Goal: Task Accomplishment & Management: Manage account settings

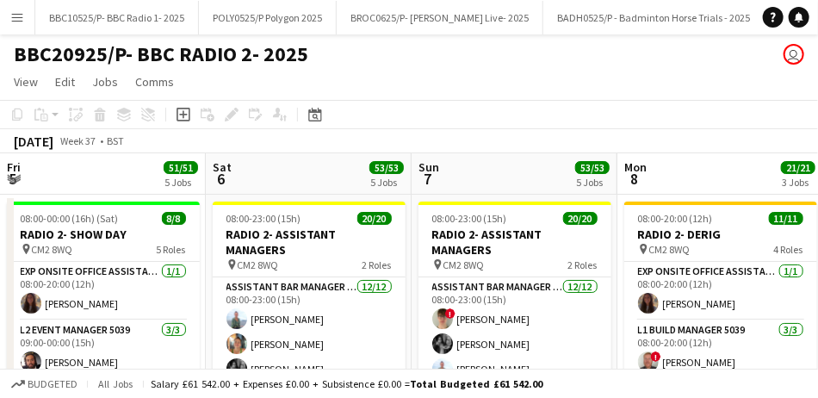
scroll to position [0, 689]
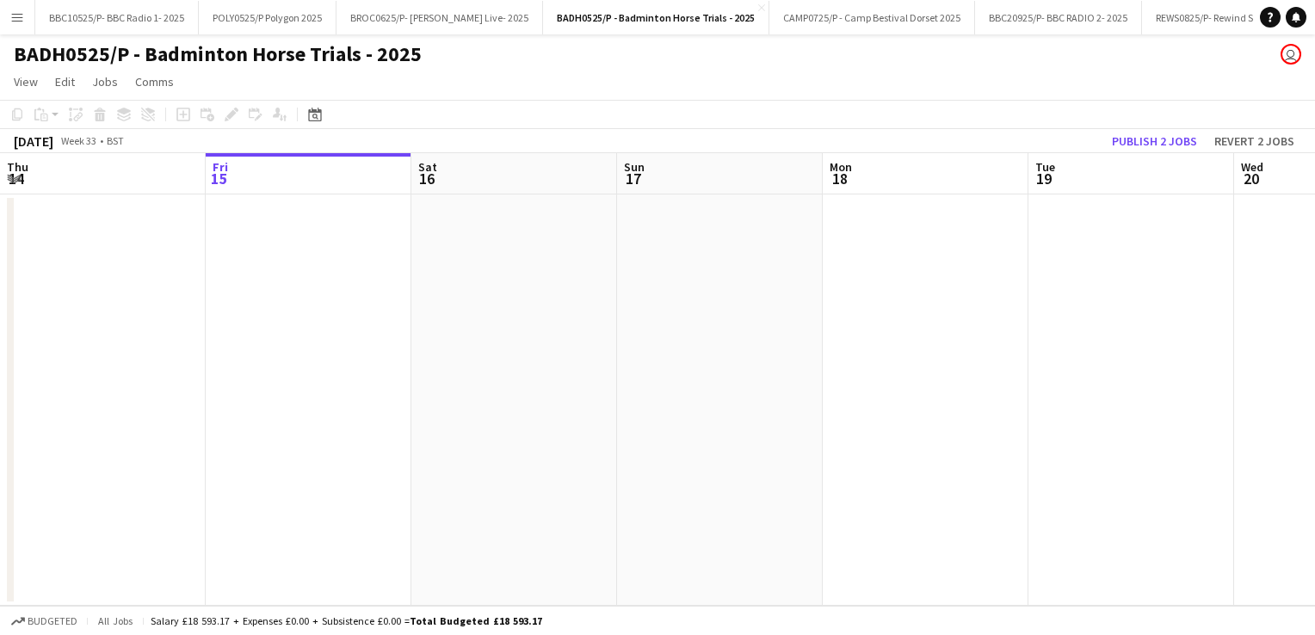
click at [29, 15] on button "Menu" at bounding box center [17, 17] width 34 height 34
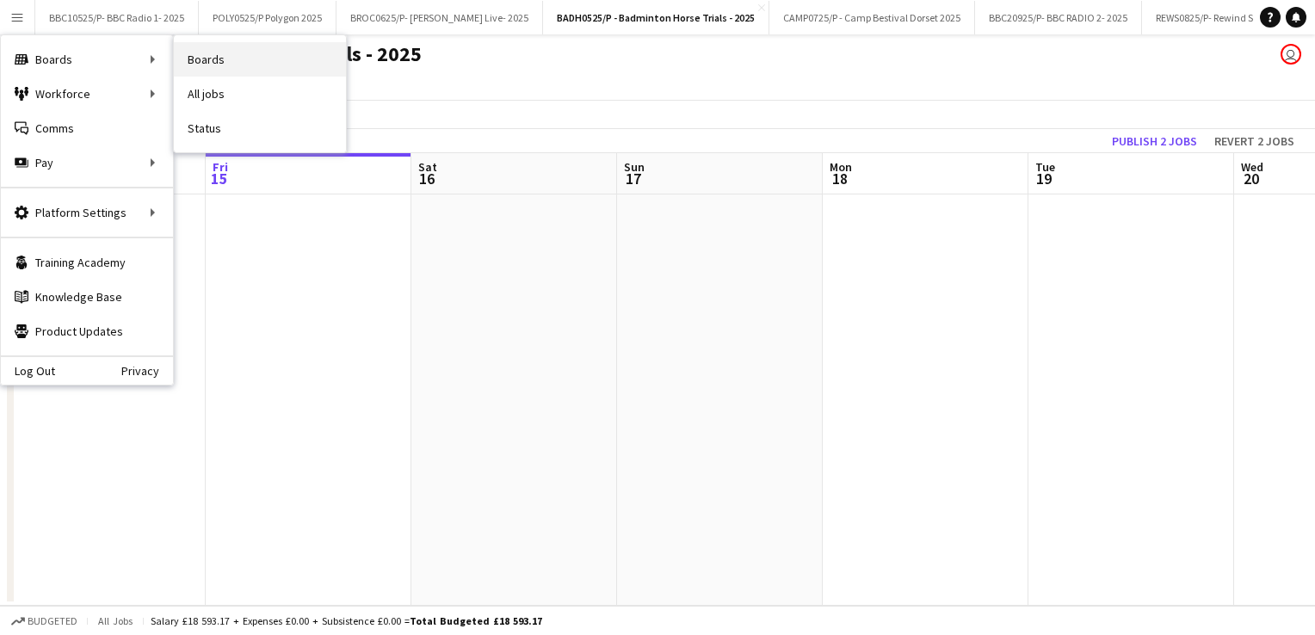
click at [217, 53] on link "Boards" at bounding box center [260, 59] width 172 height 34
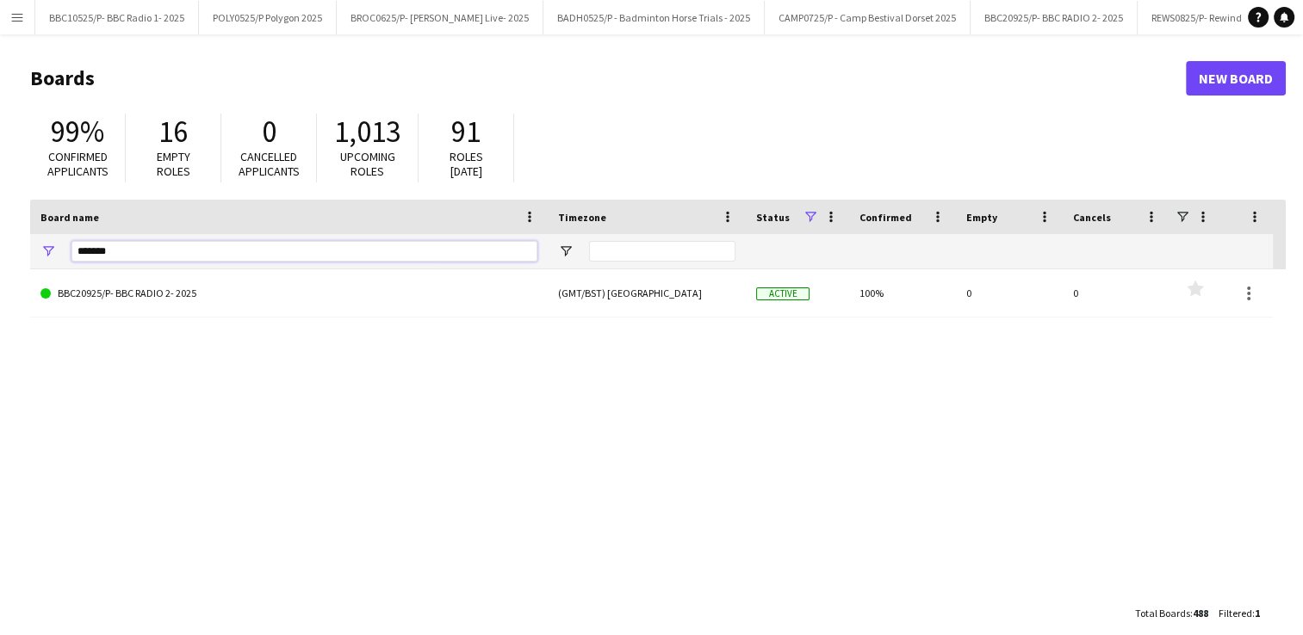
click at [182, 242] on input "*******" at bounding box center [304, 251] width 466 height 21
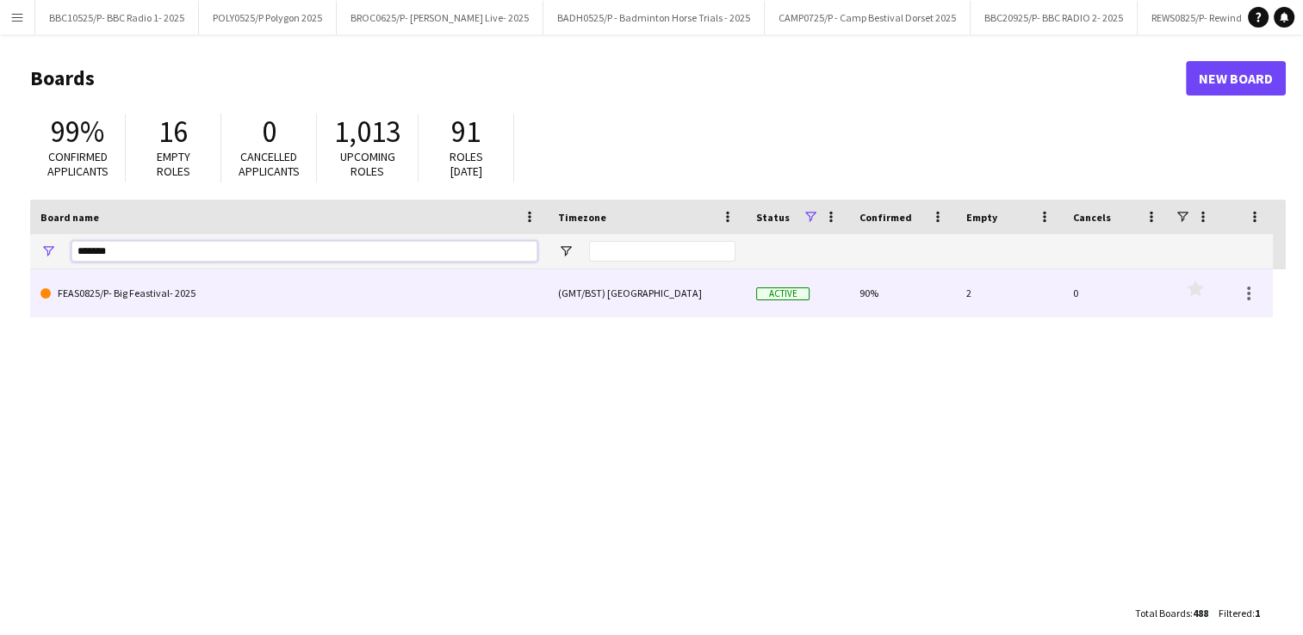
type input "*******"
click at [183, 298] on link "FEAS0825/P- Big Feastival- 2025" at bounding box center [288, 293] width 497 height 48
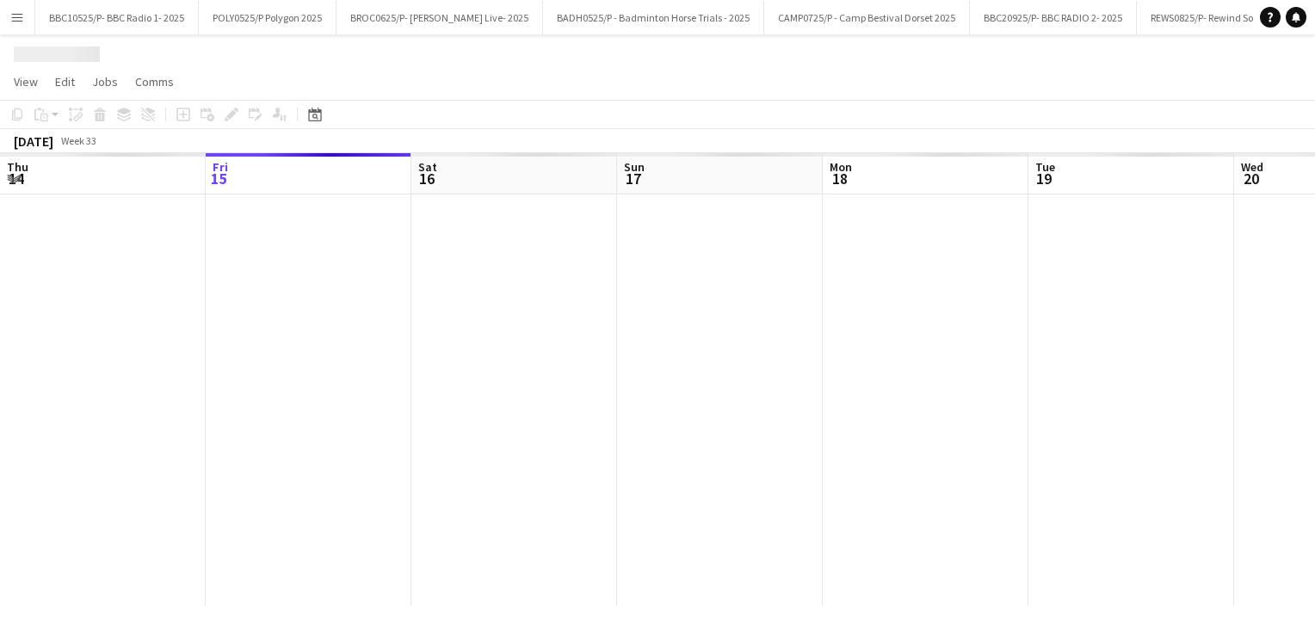
scroll to position [0, 942]
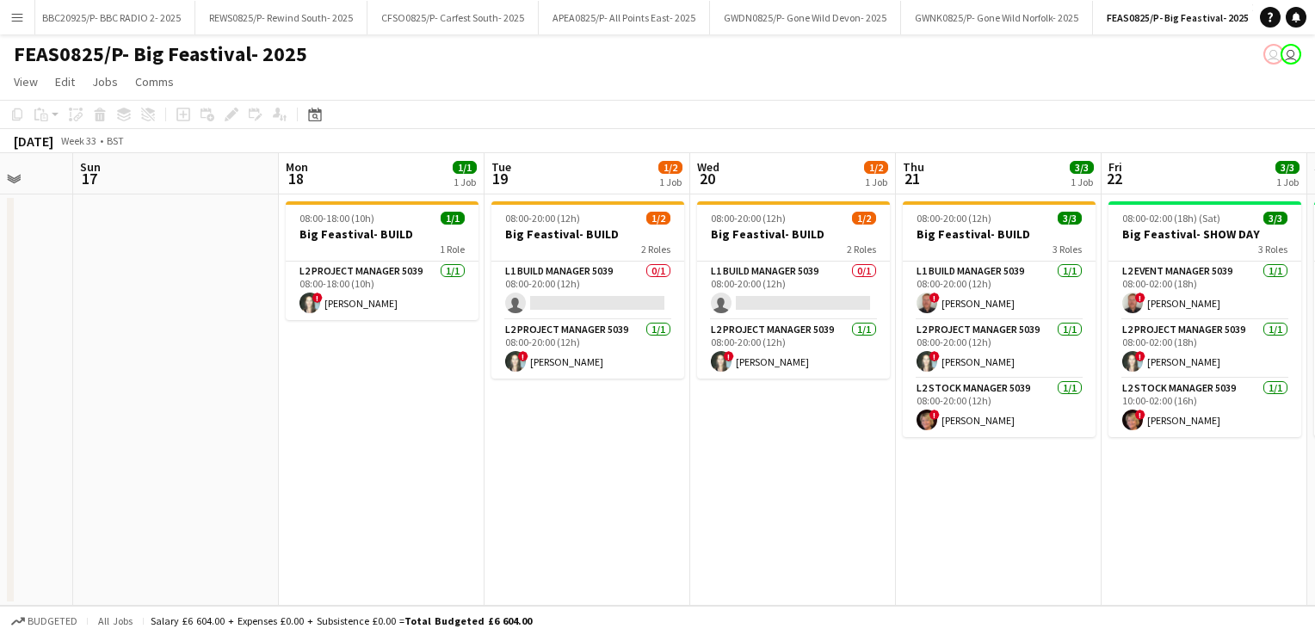
drag, startPoint x: 895, startPoint y: 432, endPoint x: 350, endPoint y: 447, distance: 545.2
click at [350, 447] on app-calendar-viewport "Thu 14 Fri 15 Sat 16 Sun 17 Mon 18 1/1 1 Job Tue 19 1/2 1 Job Wed 20 1/2 1 Job …" at bounding box center [657, 379] width 1315 height 453
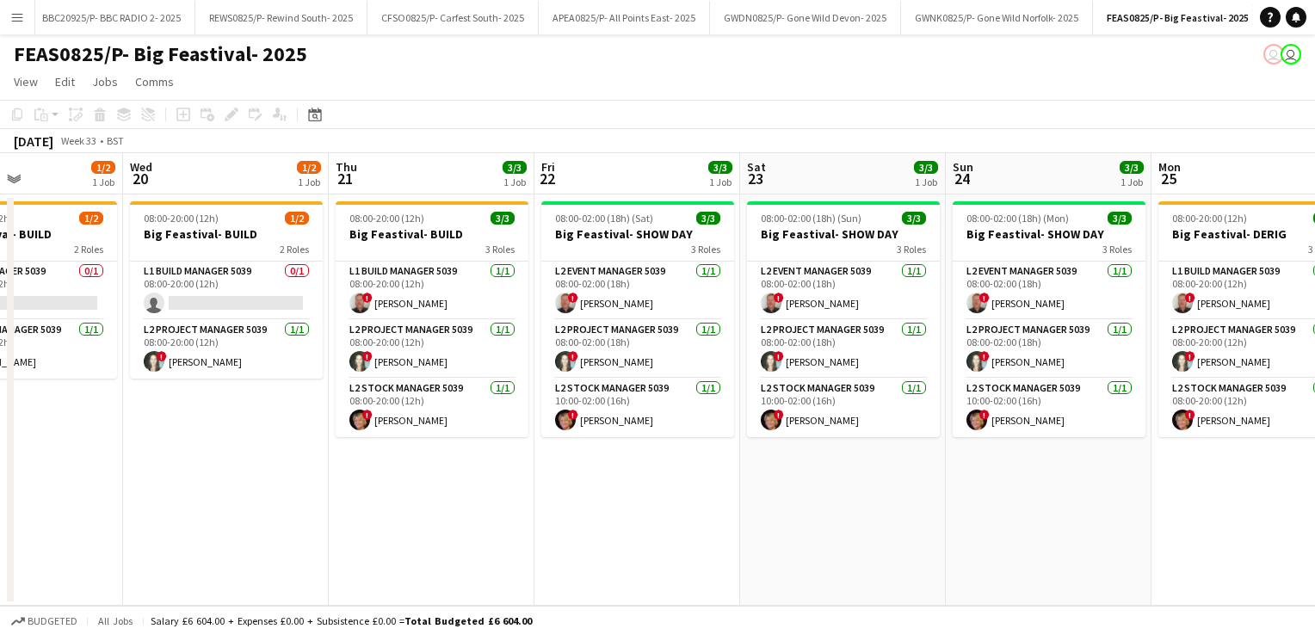
drag, startPoint x: 983, startPoint y: 518, endPoint x: 412, endPoint y: 540, distance: 571.2
click at [412, 540] on app-calendar-viewport "Sat 16 Sun 17 Mon 18 1/1 1 Job Tue 19 1/2 1 Job Wed 20 1/2 1 Job Thu 21 3/3 1 J…" at bounding box center [657, 379] width 1315 height 453
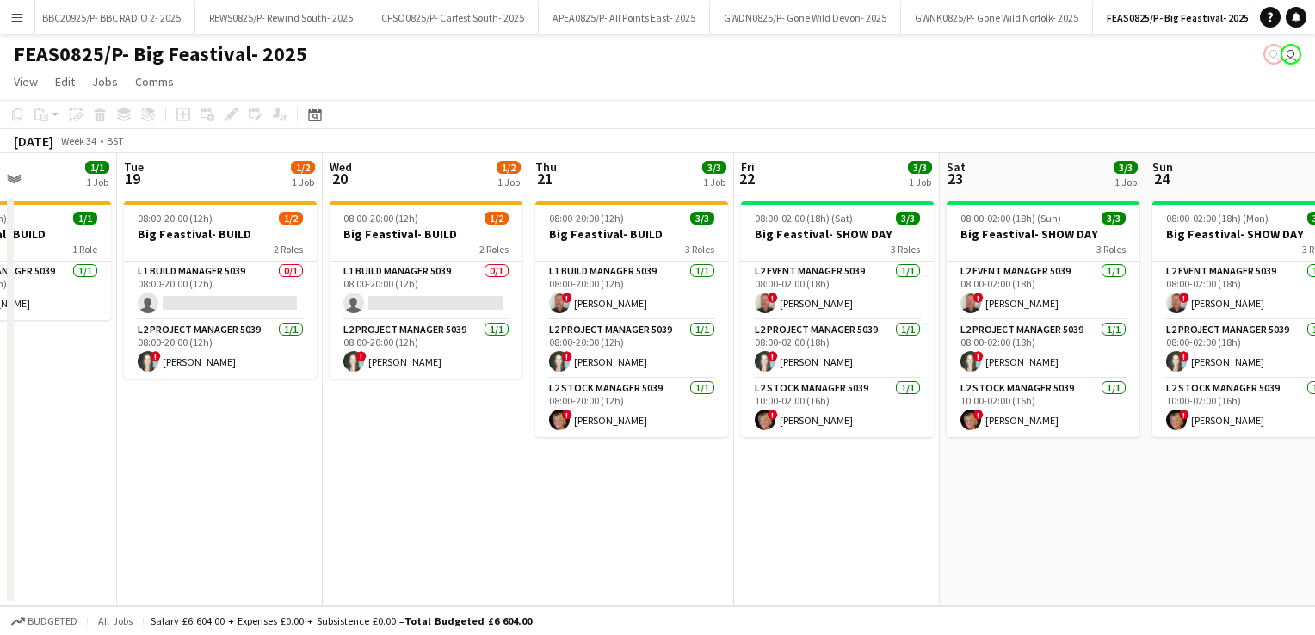
drag, startPoint x: 836, startPoint y: 554, endPoint x: 1278, endPoint y: 528, distance: 443.3
click at [1278, 528] on app-calendar-viewport "Sat 16 Sun 17 Mon 18 1/1 1 Job Tue 19 1/2 1 Job Wed 20 1/2 1 Job Thu 21 3/3 1 J…" at bounding box center [657, 379] width 1315 height 453
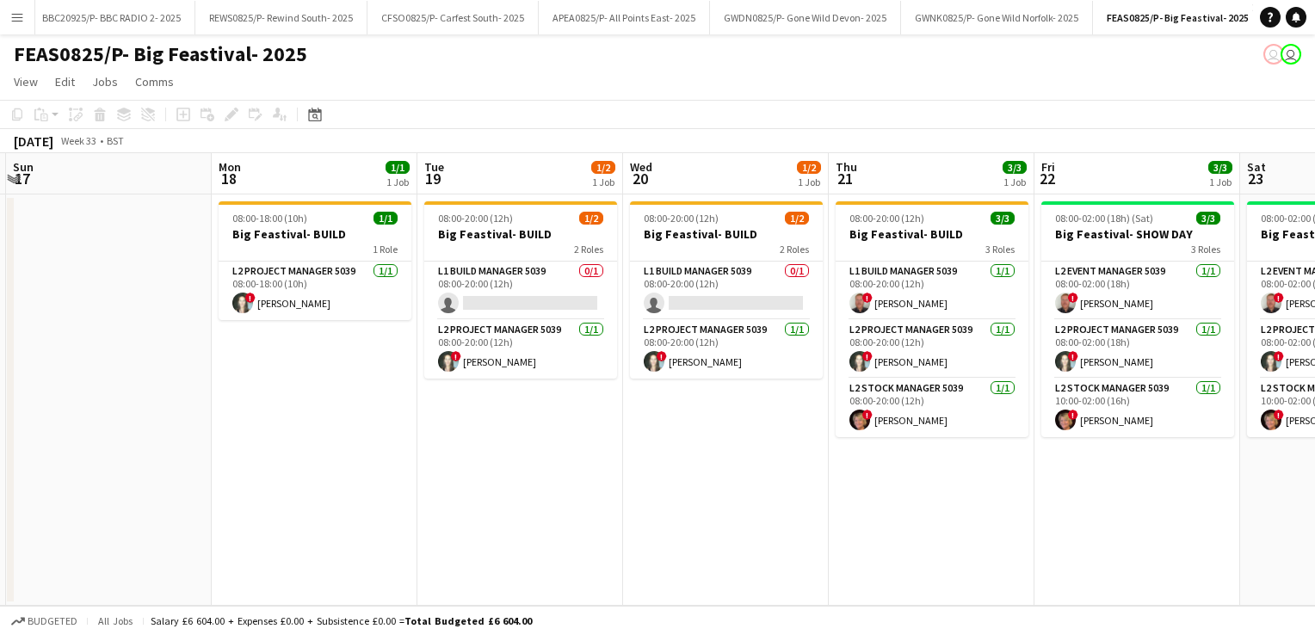
scroll to position [0, 403]
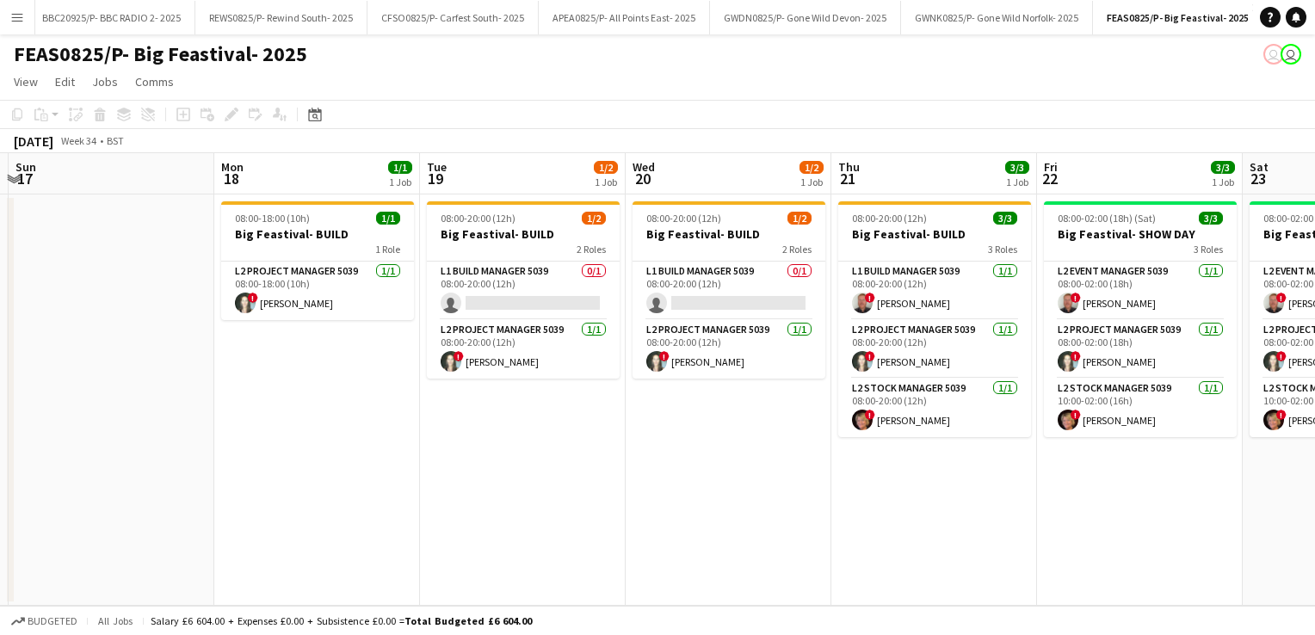
drag, startPoint x: 741, startPoint y: 526, endPoint x: 946, endPoint y: 515, distance: 205.2
click at [946, 515] on app-calendar-viewport "Fri 15 Sat 16 Sun 17 Mon 18 1/1 1 Job Tue 19 1/2 1 Job Wed 20 1/2 1 Job Thu 21 …" at bounding box center [657, 379] width 1315 height 453
click at [26, 456] on app-date-cell at bounding box center [112, 401] width 206 height 412
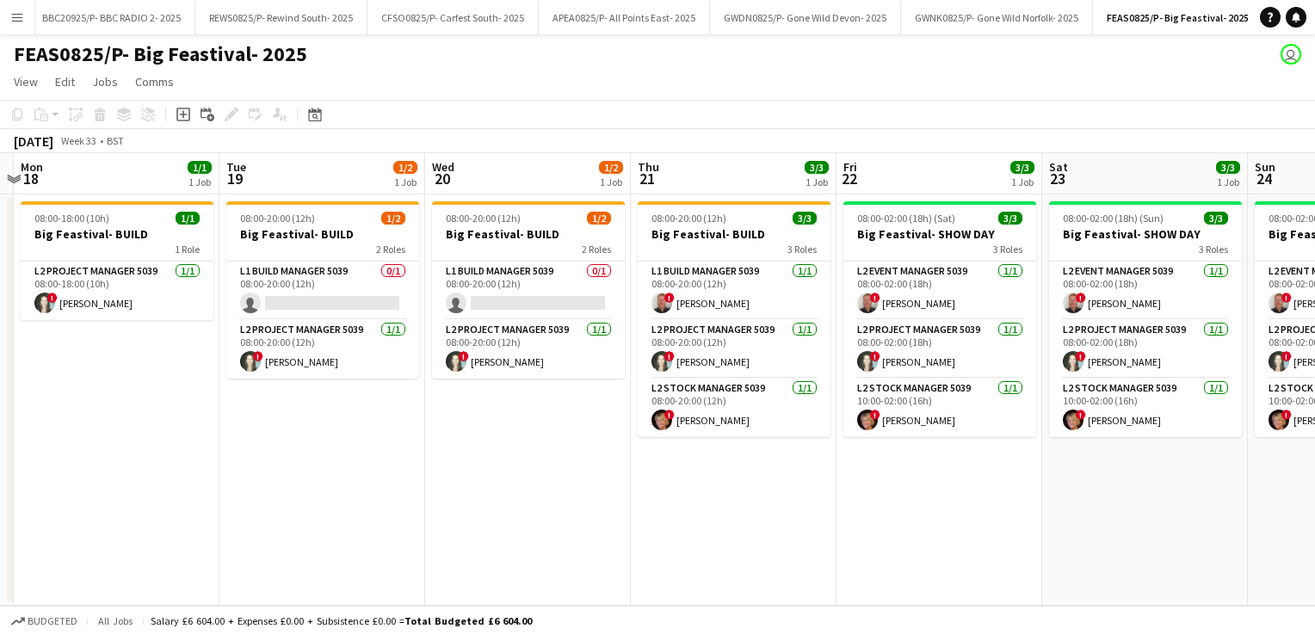
scroll to position [0, 605]
drag, startPoint x: 888, startPoint y: 532, endPoint x: 686, endPoint y: 546, distance: 201.9
click at [686, 546] on app-calendar-viewport "Fri 15 Sat 16 Sun 17 Mon 18 1/1 1 Job Tue 19 1/2 1 Job Wed 20 1/2 1 Job Thu 21 …" at bounding box center [657, 379] width 1315 height 453
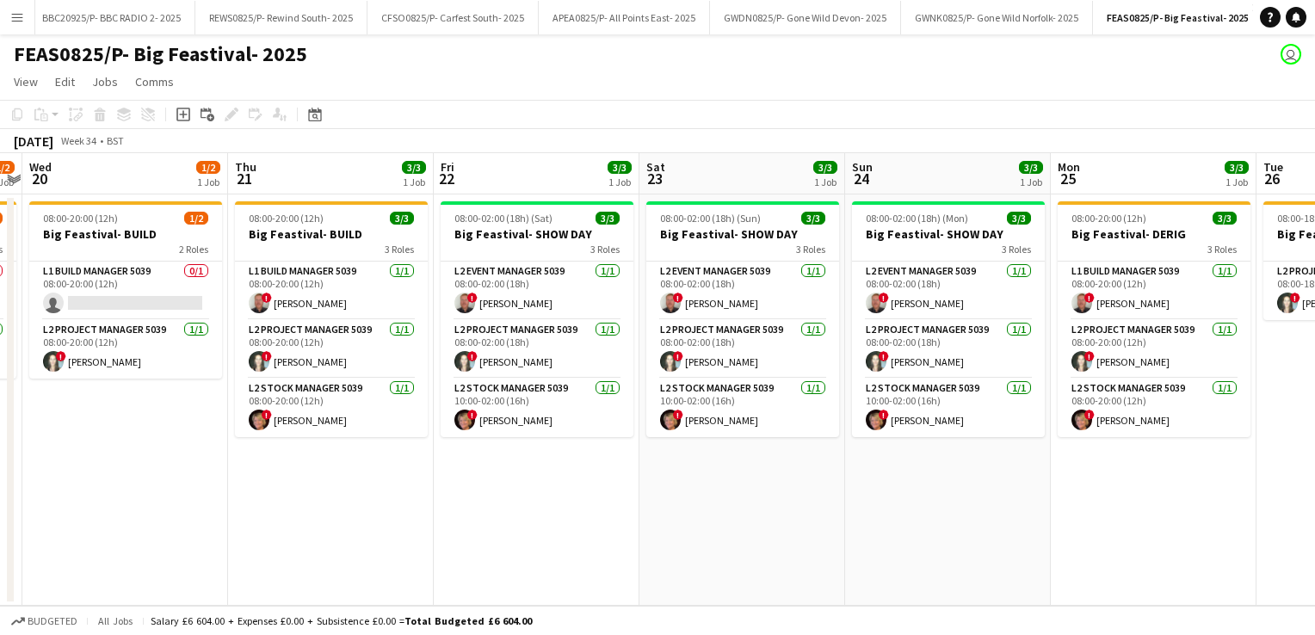
scroll to position [0, 602]
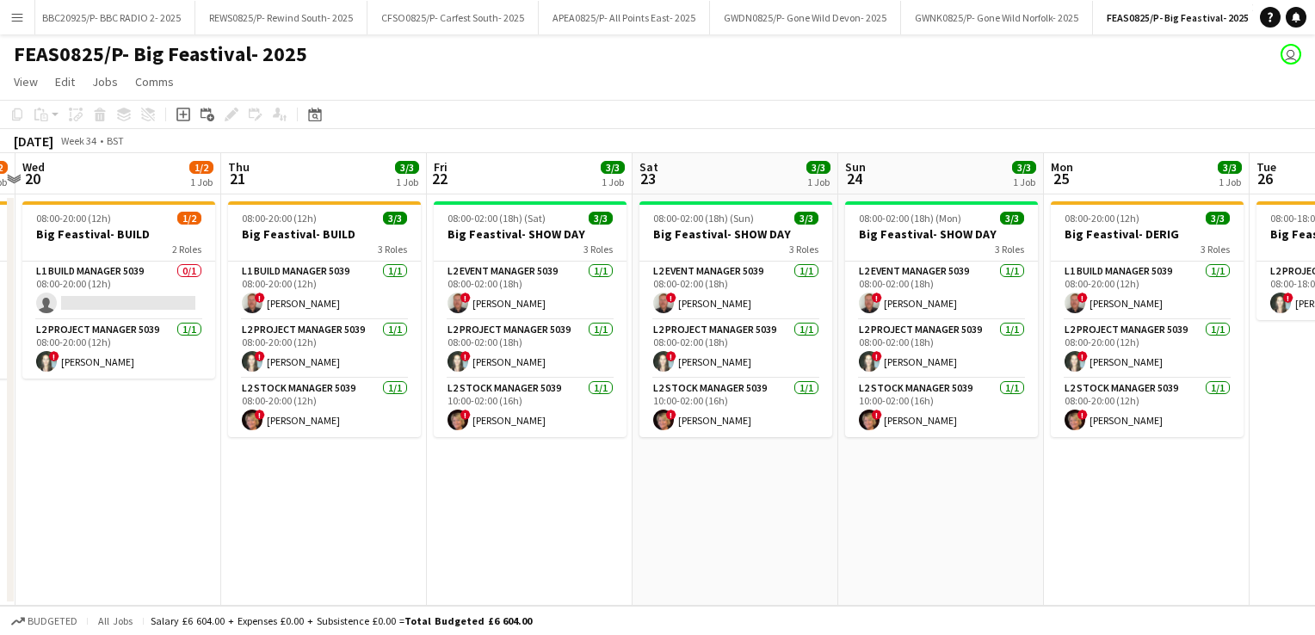
drag, startPoint x: 1080, startPoint y: 544, endPoint x: 672, endPoint y: 586, distance: 410.2
click at [672, 586] on app-calendar-viewport "Sun 17 Mon 18 1/1 1 Job Tue 19 1/2 1 Job Wed 20 1/2 1 Job Thu 21 3/3 1 Job Fri …" at bounding box center [657, 379] width 1315 height 453
click at [193, 488] on app-date-cell "08:00-20:00 (12h) 1/2 Big Feastival- BUILD 2 Roles L1 Build Manager 5039 0/1 08…" at bounding box center [118, 401] width 206 height 412
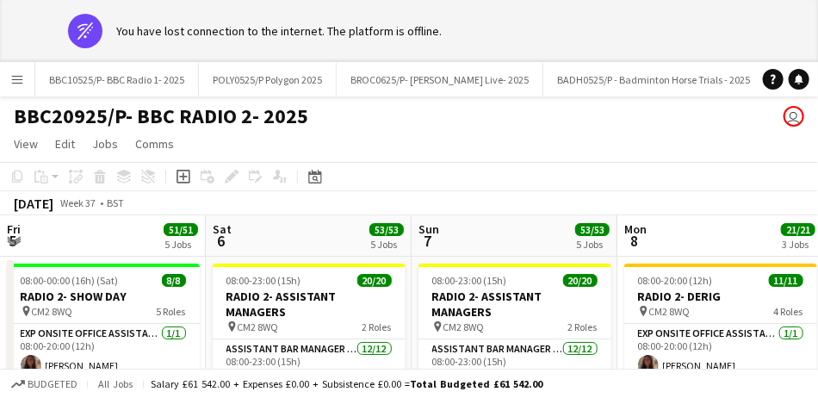
scroll to position [0, 689]
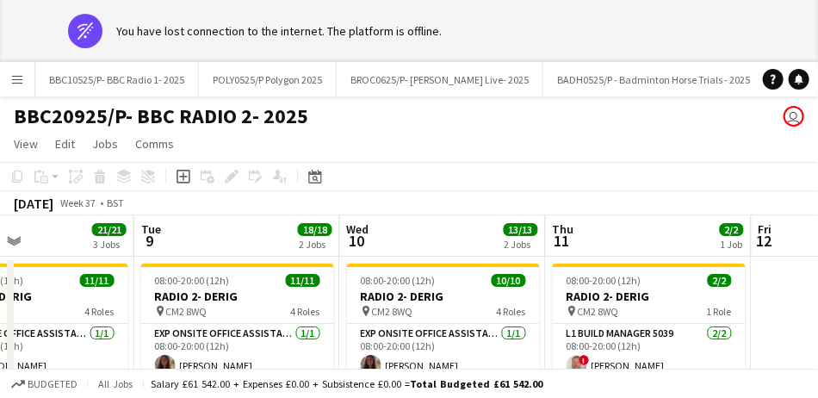
click at [697, 124] on div "BBC20925/P- BBC RADIO 2- 2025 user" at bounding box center [409, 112] width 818 height 33
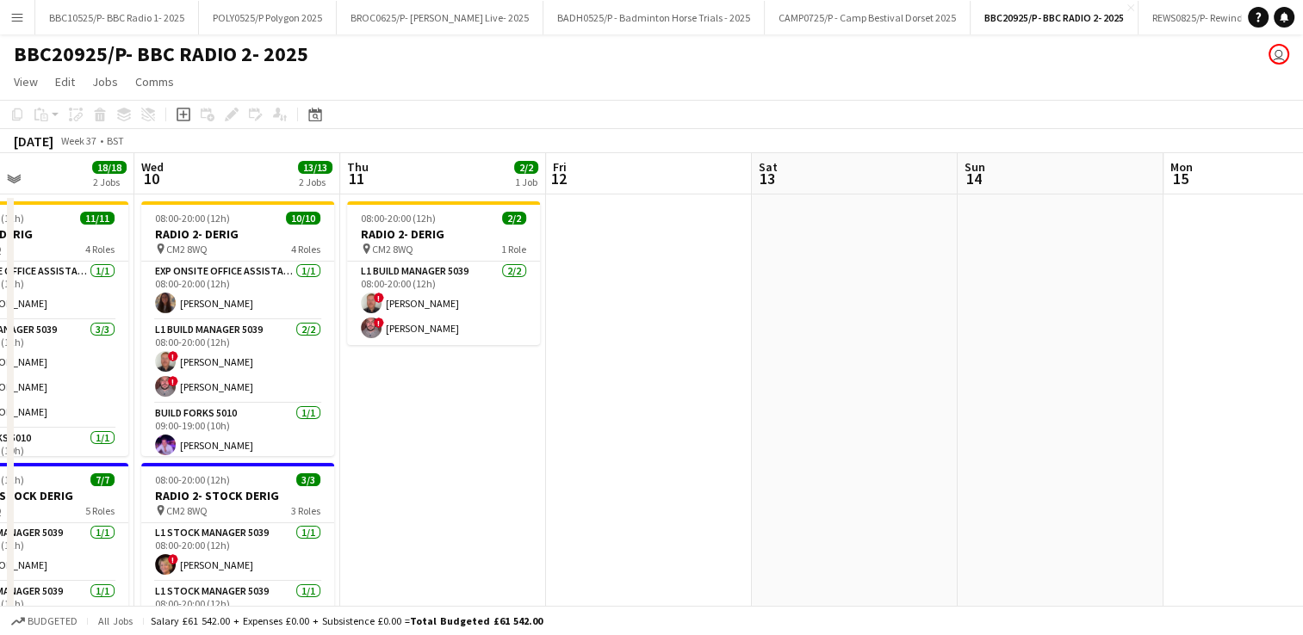
click at [20, 17] on app-icon "Menu" at bounding box center [17, 17] width 14 height 14
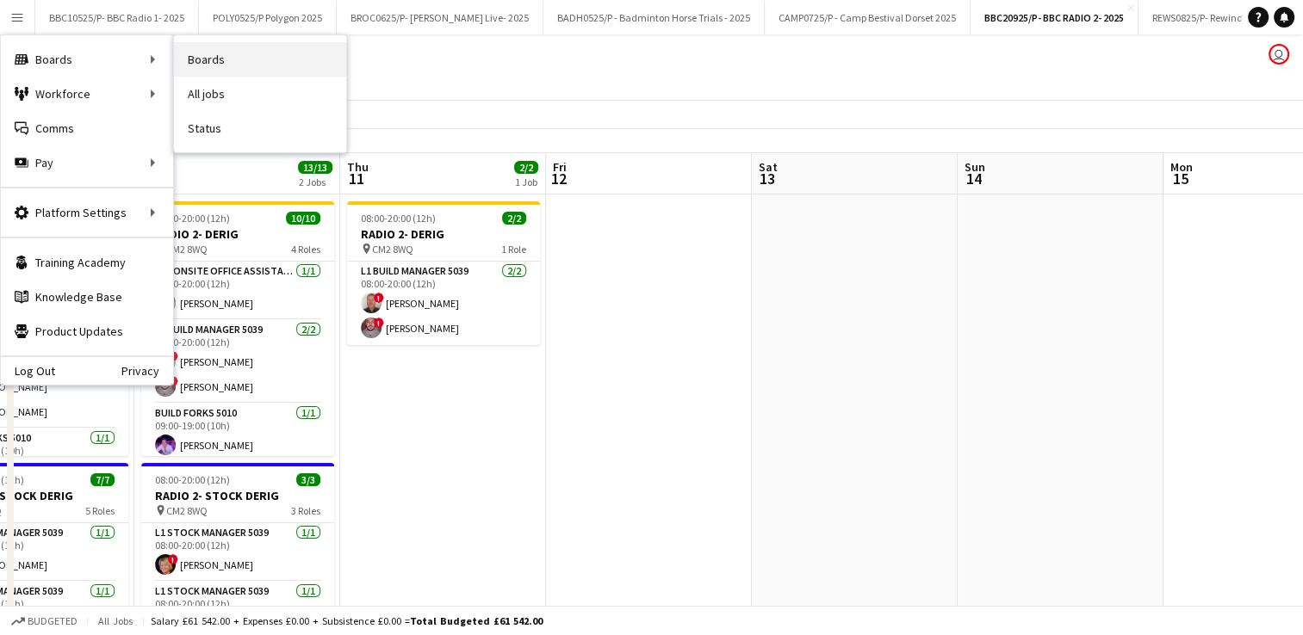
click at [210, 56] on link "Boards" at bounding box center [260, 59] width 172 height 34
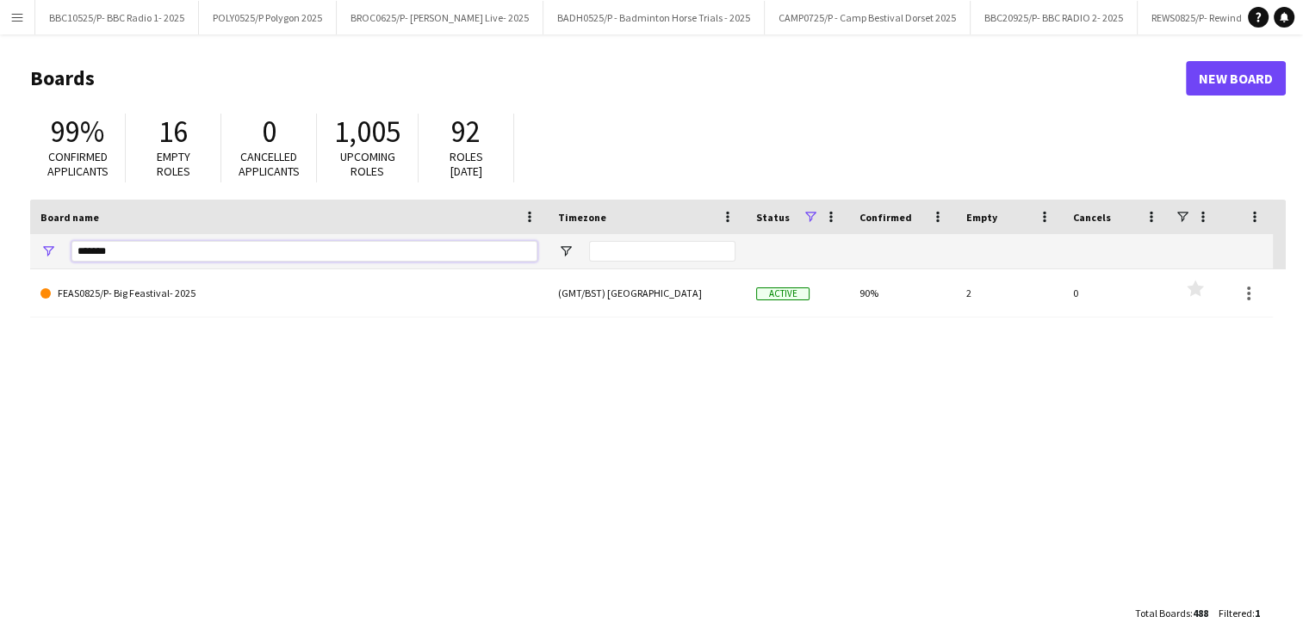
click at [152, 255] on input "*******" at bounding box center [304, 251] width 466 height 21
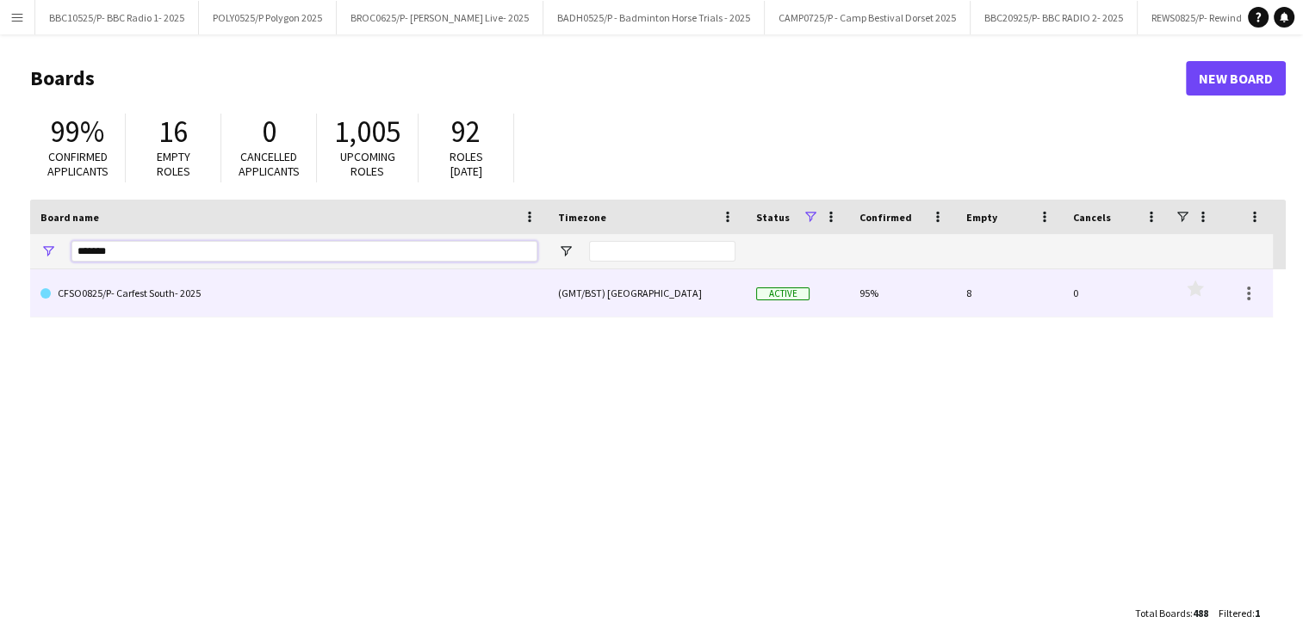
type input "*******"
click at [195, 290] on link "CFSO0825/P- Carfest South- 2025" at bounding box center [288, 293] width 497 height 48
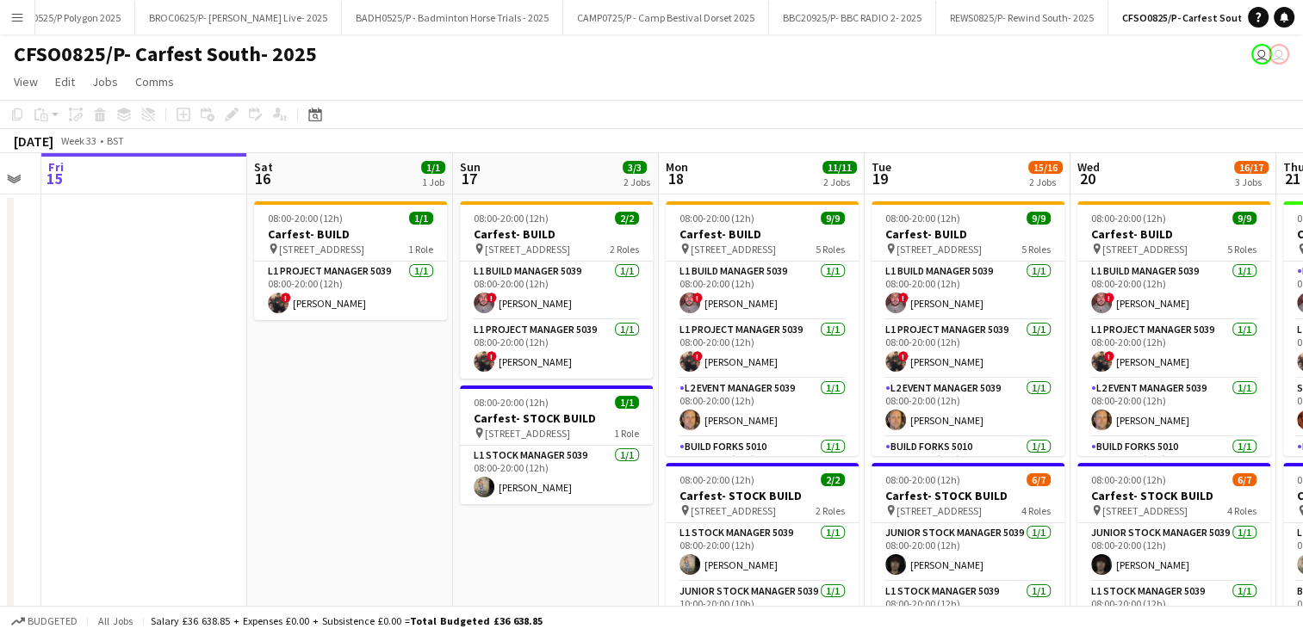
scroll to position [0, 575]
drag, startPoint x: 514, startPoint y: 467, endPoint x: 373, endPoint y: 473, distance: 141.4
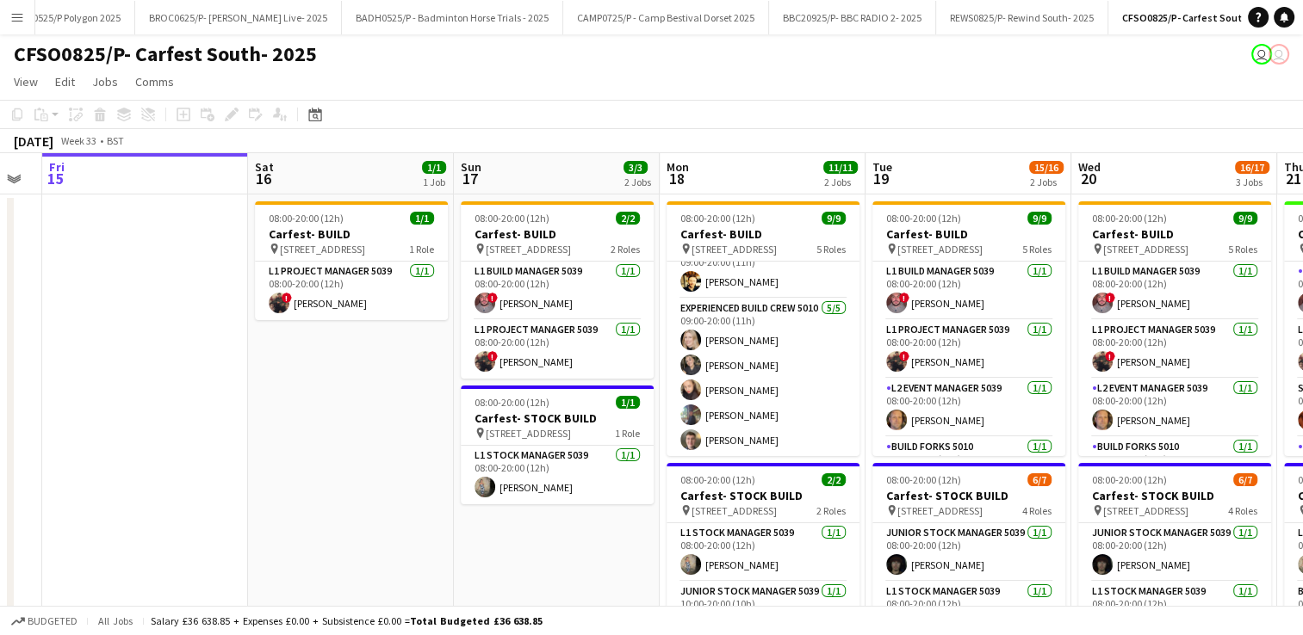
scroll to position [0, 0]
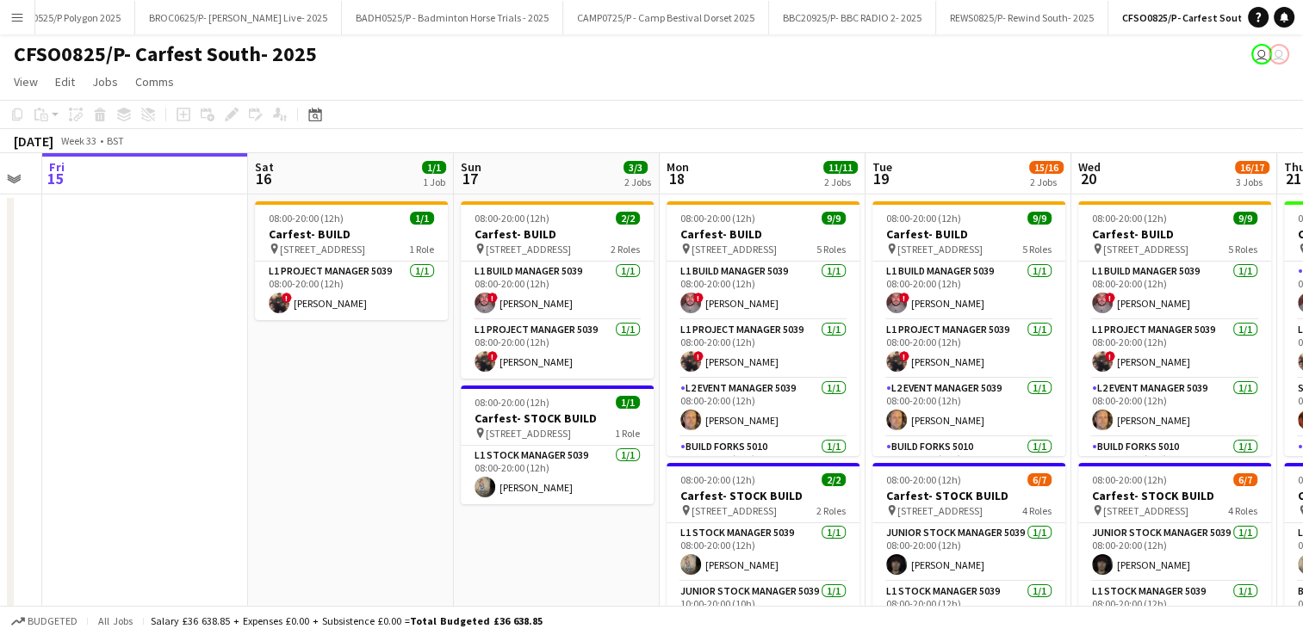
click at [817, 104] on app-toolbar "Copy Paste Paste Ctrl+V Paste with crew Ctrl+Shift+V Paste linked Job Delete Gr…" at bounding box center [651, 114] width 1303 height 29
click at [20, 18] on app-icon "Menu" at bounding box center [17, 17] width 14 height 14
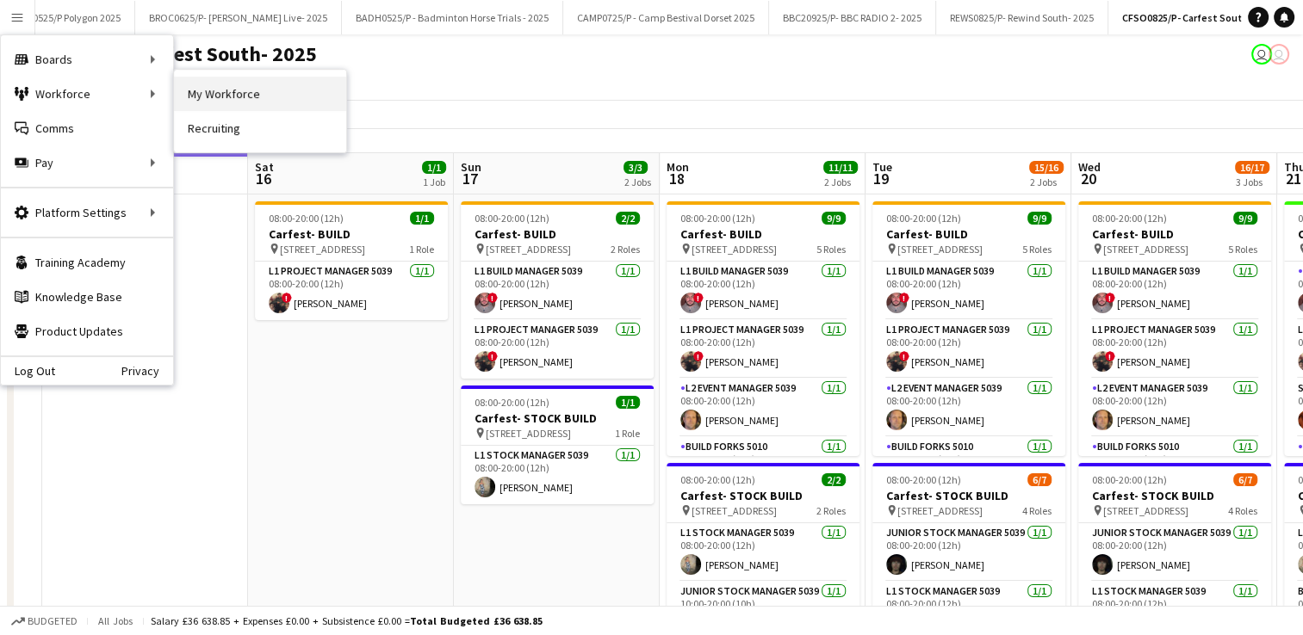
click at [255, 88] on link "My Workforce" at bounding box center [260, 94] width 172 height 34
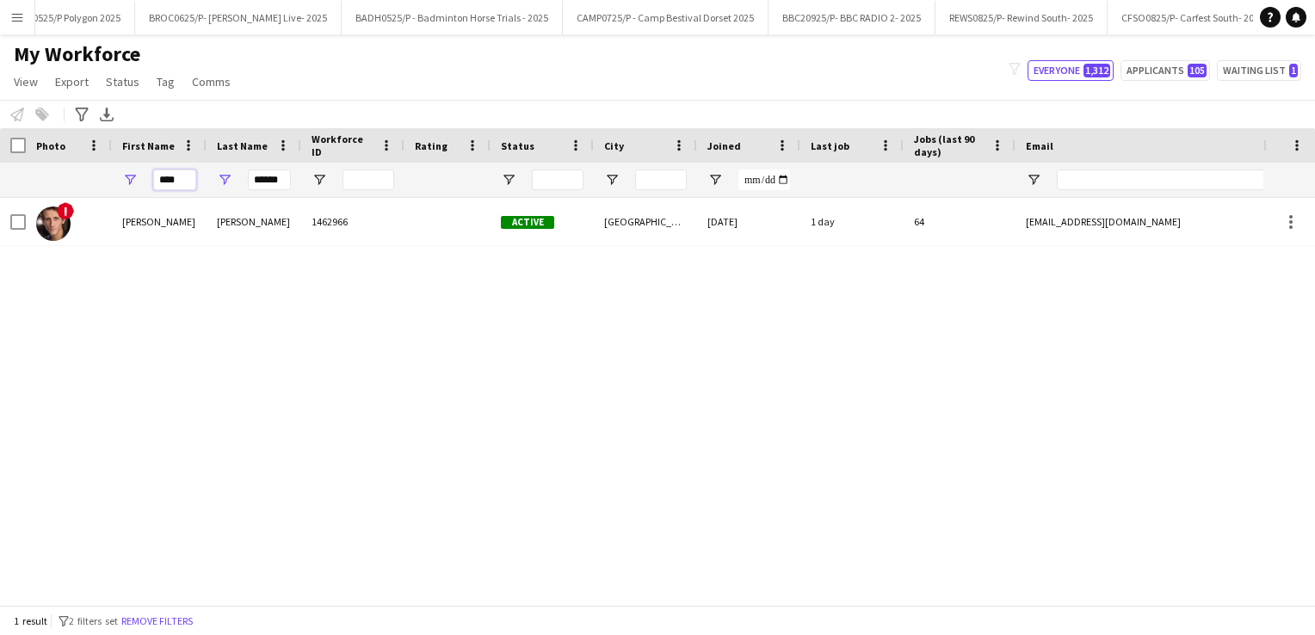
click at [176, 175] on input "****" at bounding box center [174, 180] width 43 height 21
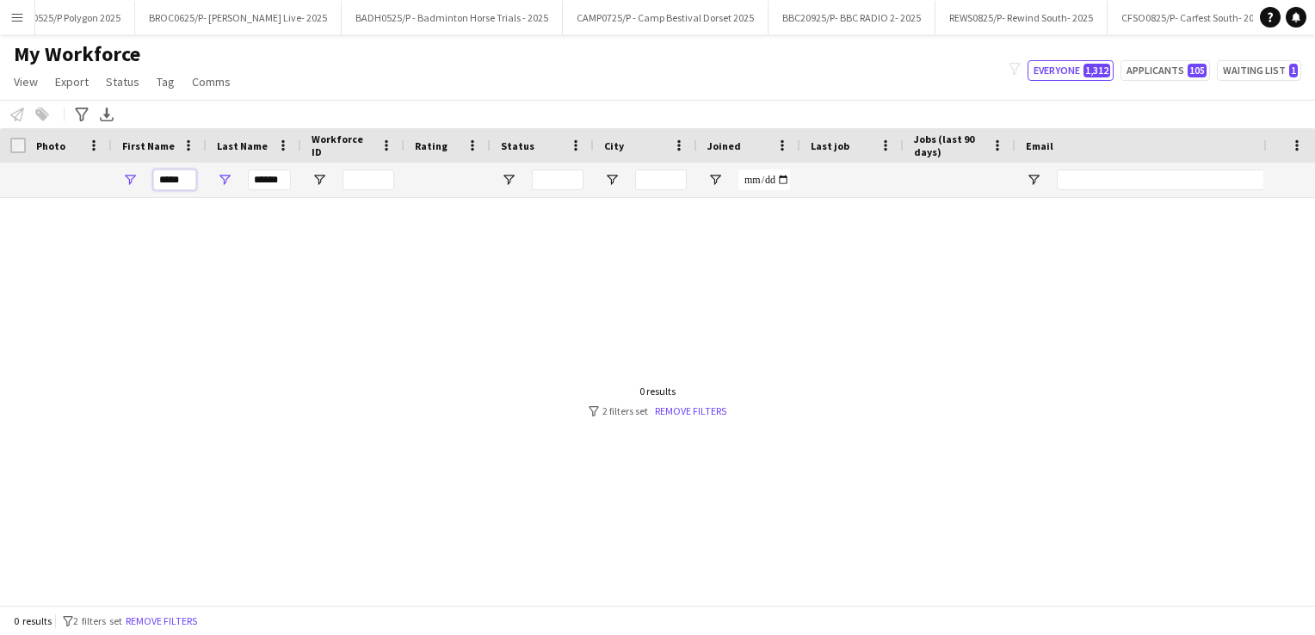
type input "*****"
click at [292, 178] on div "******" at bounding box center [254, 180] width 95 height 34
click at [275, 181] on input "******" at bounding box center [269, 180] width 43 height 21
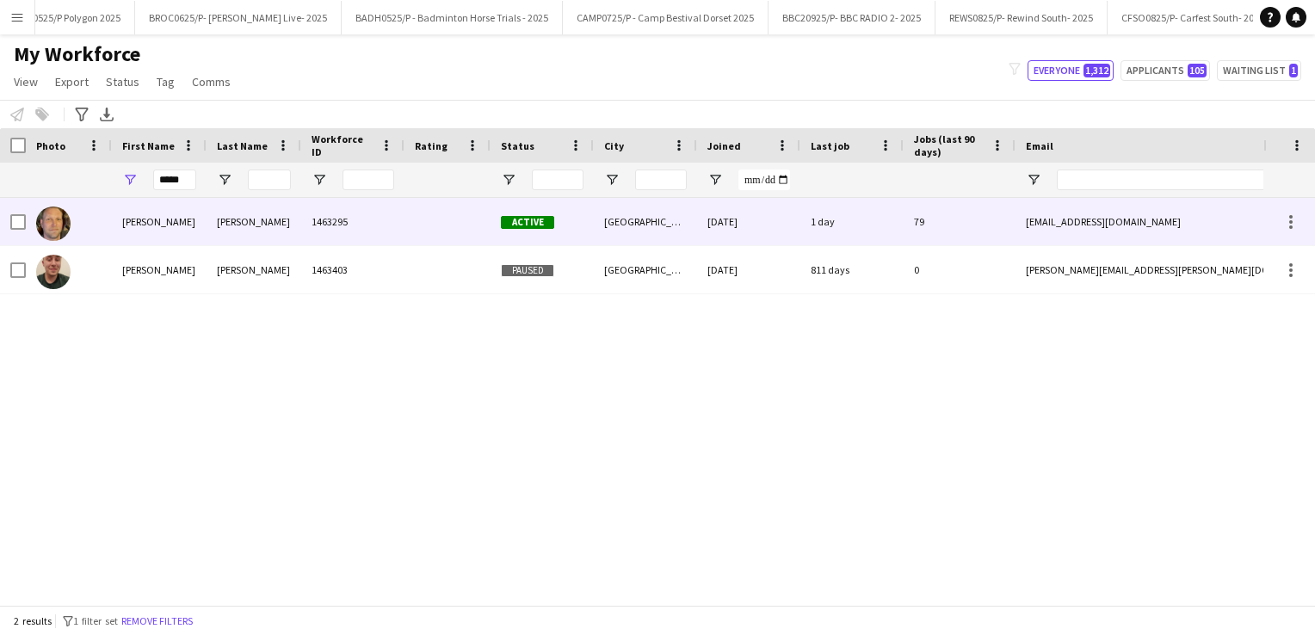
click at [332, 232] on div "1463295" at bounding box center [352, 221] width 103 height 47
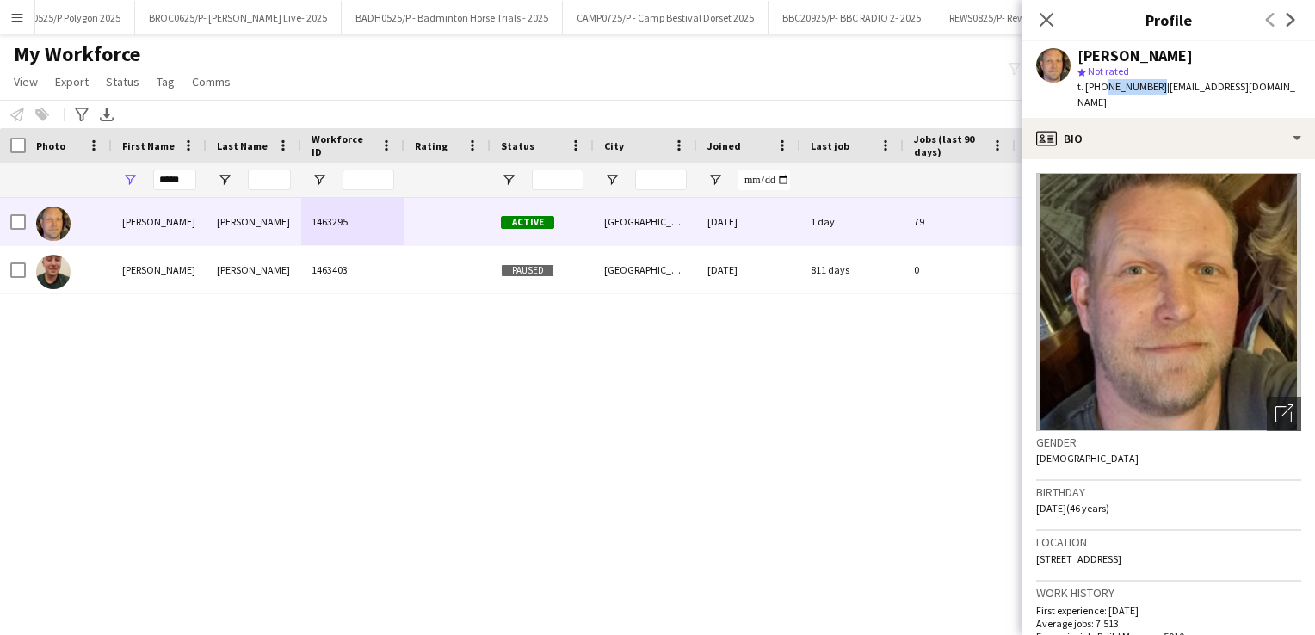
drag, startPoint x: 1152, startPoint y: 85, endPoint x: 1099, endPoint y: 83, distance: 52.6
click at [817, 83] on span "t. +447708612627" at bounding box center [1123, 86] width 90 height 13
copy span "7708612627"
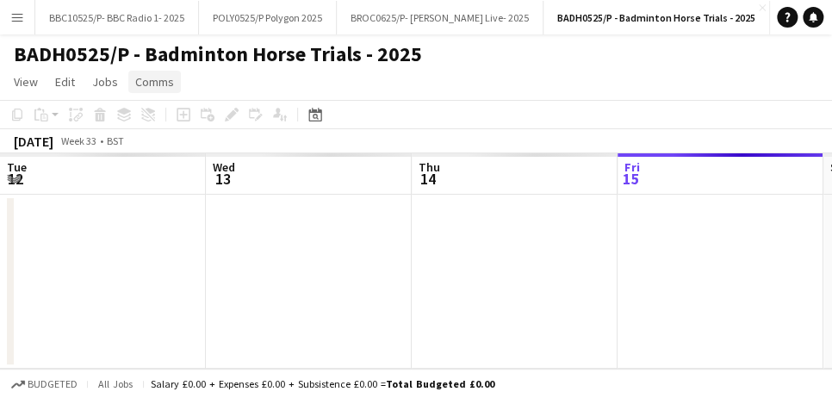
scroll to position [0, 412]
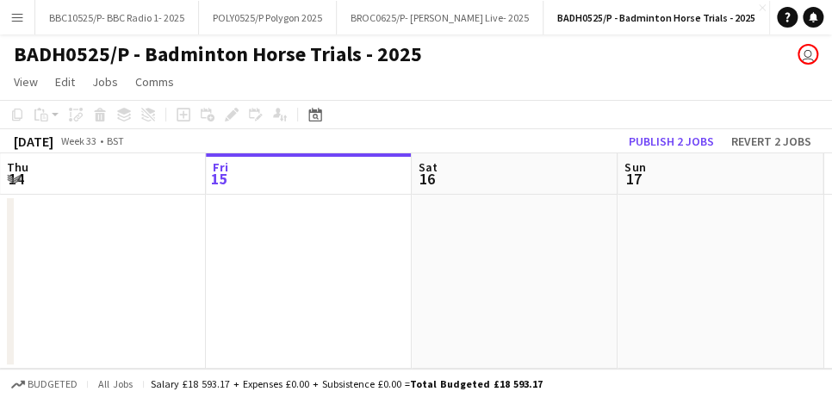
click at [29, 16] on button "Menu" at bounding box center [17, 17] width 34 height 34
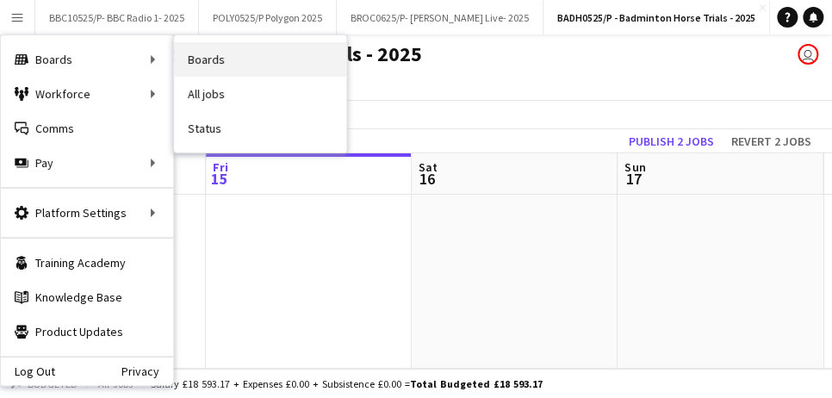
click at [193, 54] on link "Boards" at bounding box center [260, 59] width 172 height 34
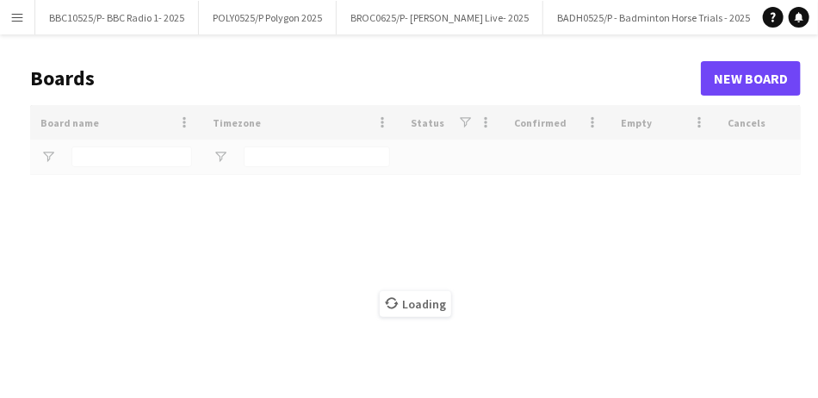
type input "*******"
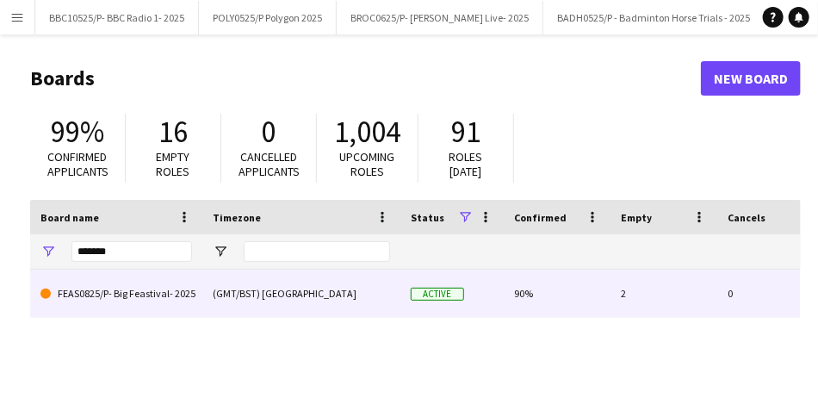
click at [146, 301] on link "FEAS0825/P- Big Feastival- 2025" at bounding box center [116, 293] width 152 height 48
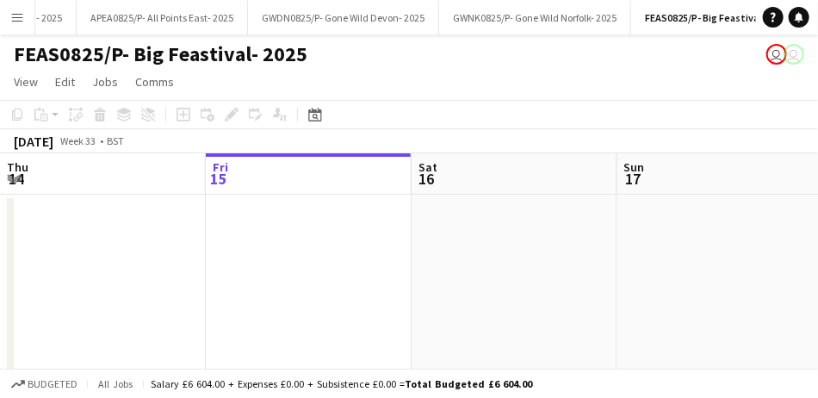
scroll to position [0, 1405]
click at [616, 102] on app-toolbar "Copy Paste Paste Ctrl+V Paste with crew Ctrl+Shift+V Paste linked Job Delete Gr…" at bounding box center [409, 114] width 818 height 29
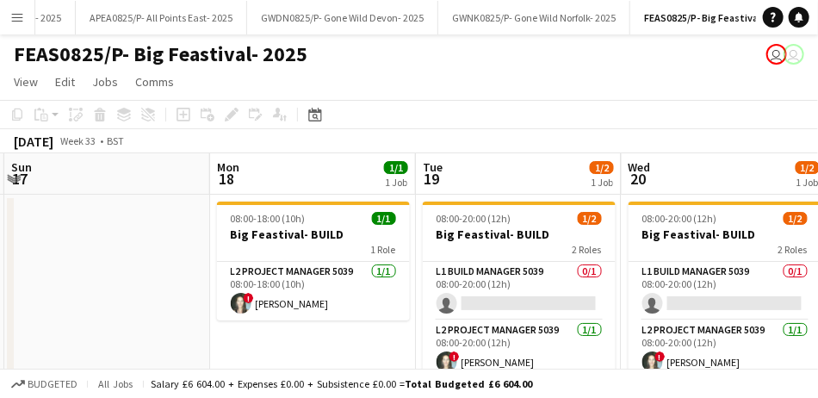
scroll to position [0, 410]
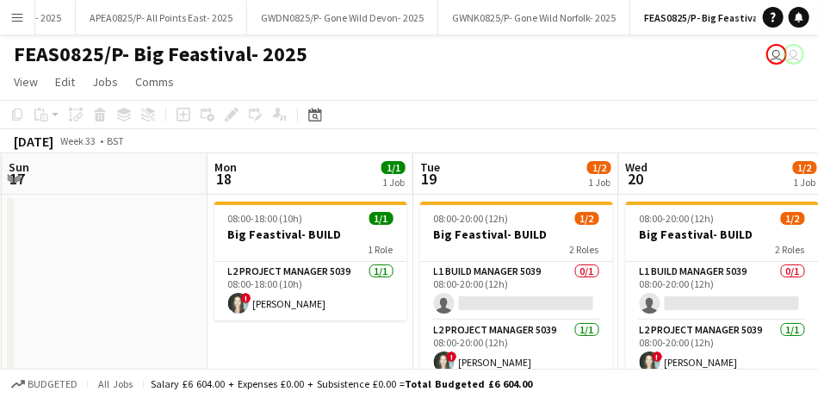
click at [692, 109] on app-toolbar "Copy Paste Paste Ctrl+V Paste with crew Ctrl+Shift+V Paste linked Job Delete Gr…" at bounding box center [409, 114] width 818 height 29
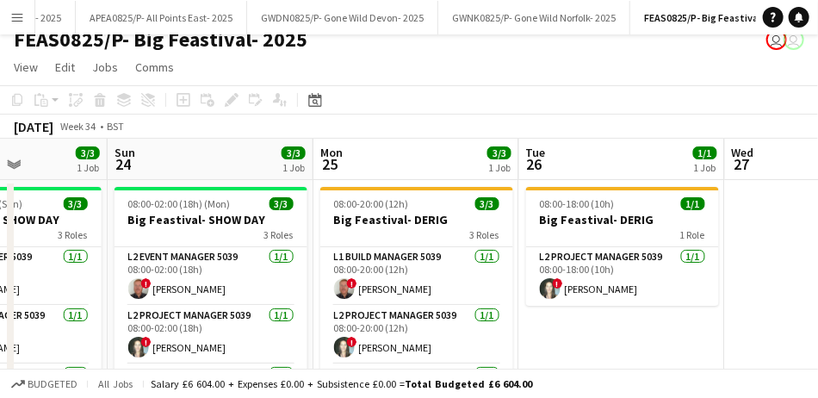
scroll to position [0, 508]
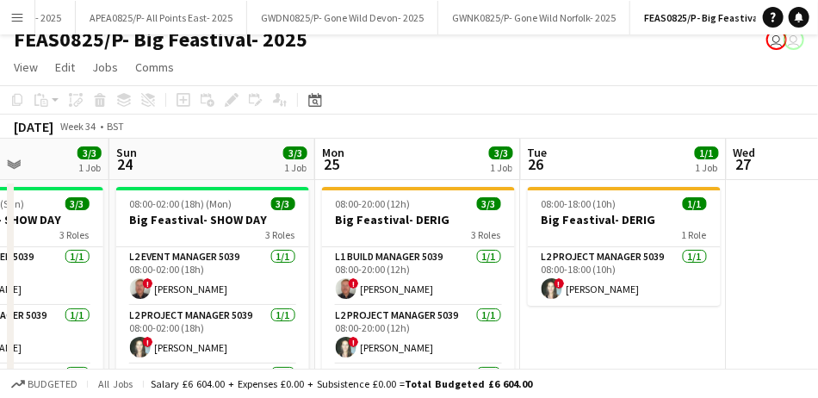
click at [696, 344] on app-date-cell "08:00-18:00 (10h) 1/1 Big Feastival- DERIG 1 Role L2 Project Manager 5039 1/1 0…" at bounding box center [624, 327] width 206 height 294
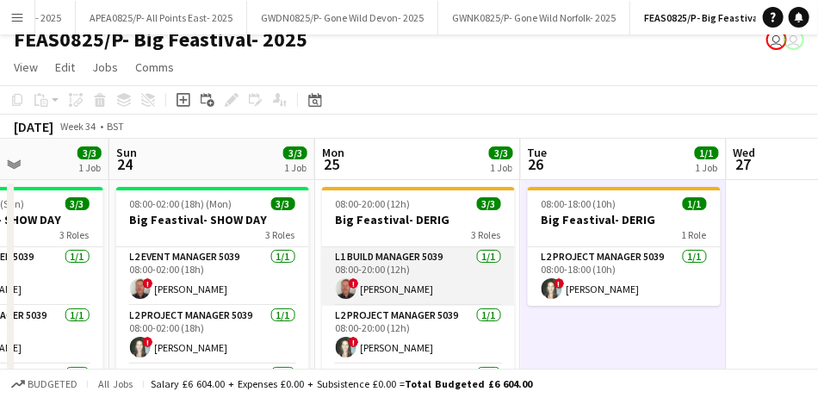
scroll to position [0, 489]
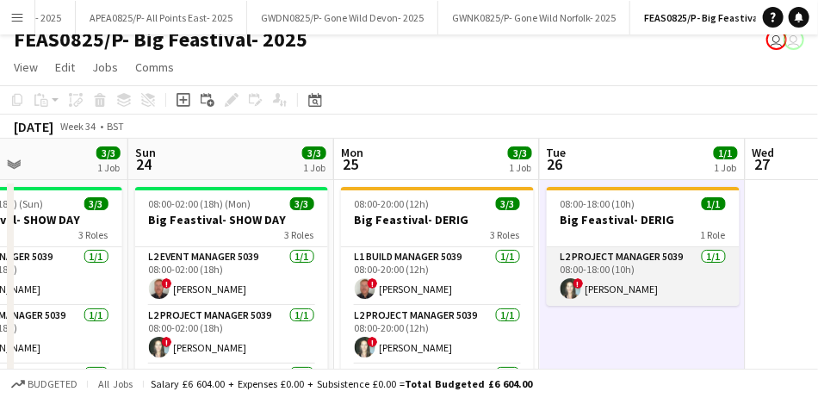
click at [599, 288] on app-card-role "L2 Project Manager 5039 1/1 08:00-18:00 (10h) ! Lucy Douglas" at bounding box center [643, 276] width 193 height 59
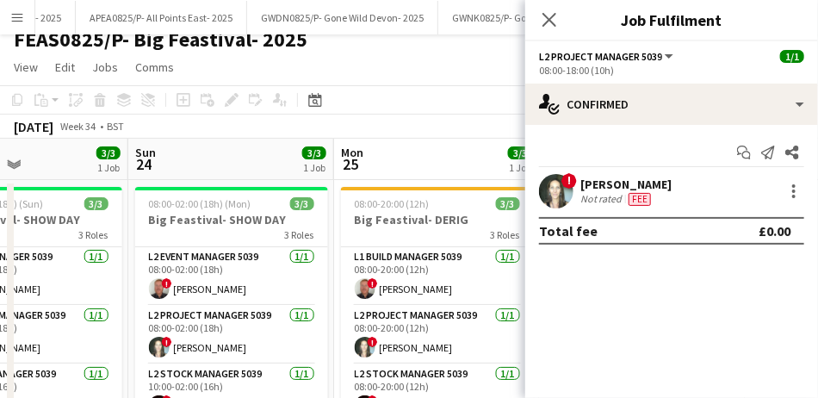
click at [443, 51] on div "FEAS0825/P- Big Feastival- 2025 user user" at bounding box center [409, 36] width 818 height 33
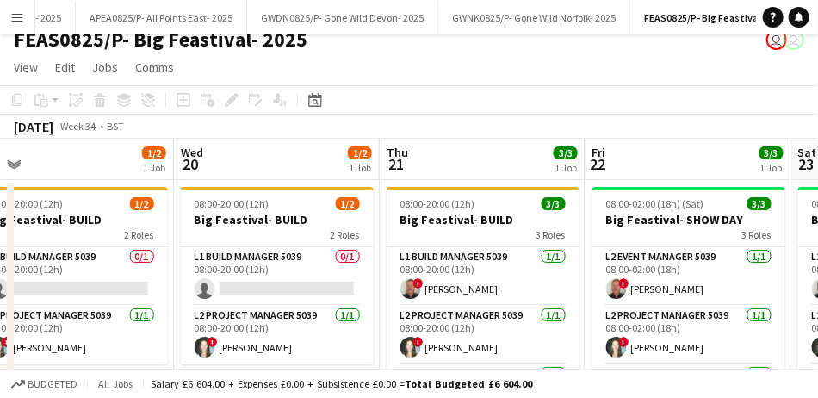
scroll to position [0, 422]
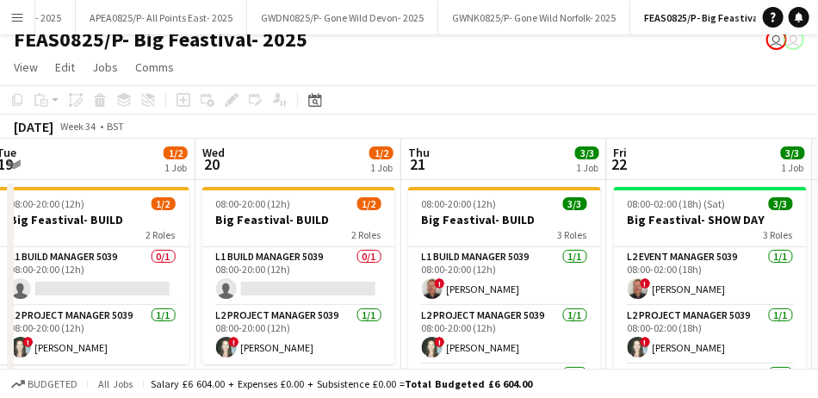
click at [697, 101] on app-toolbar "Copy Paste Paste Ctrl+V Paste with crew Ctrl+Shift+V Paste linked Job Delete Gr…" at bounding box center [409, 99] width 818 height 29
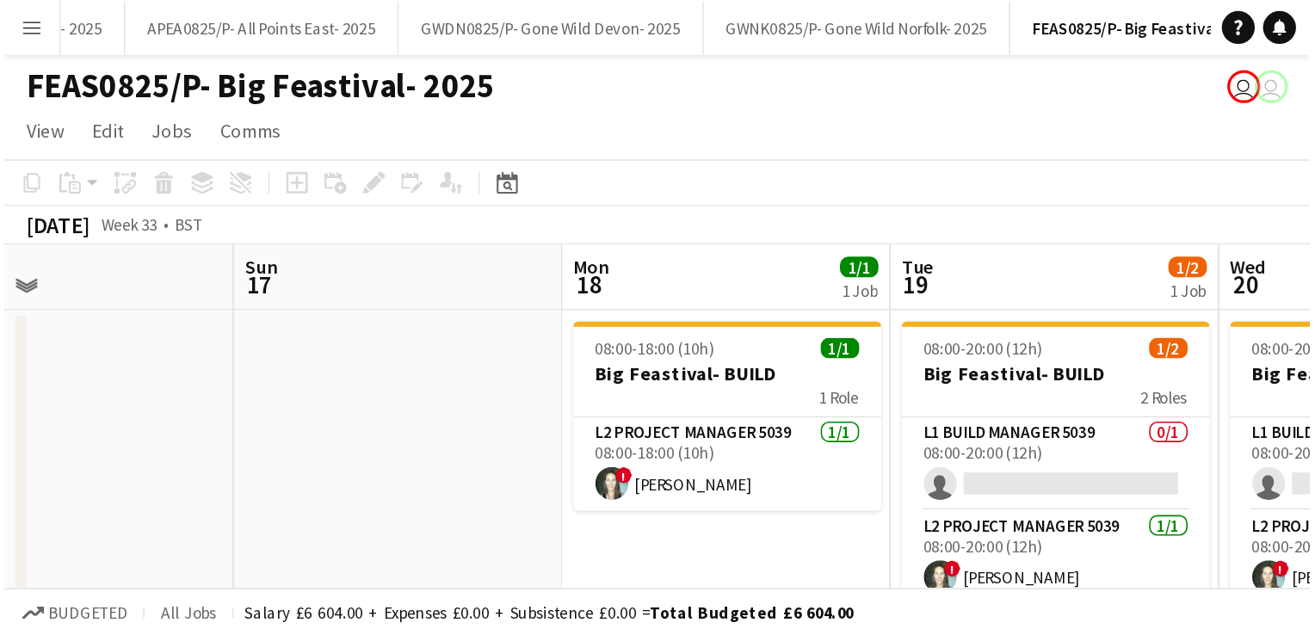
scroll to position [0, 472]
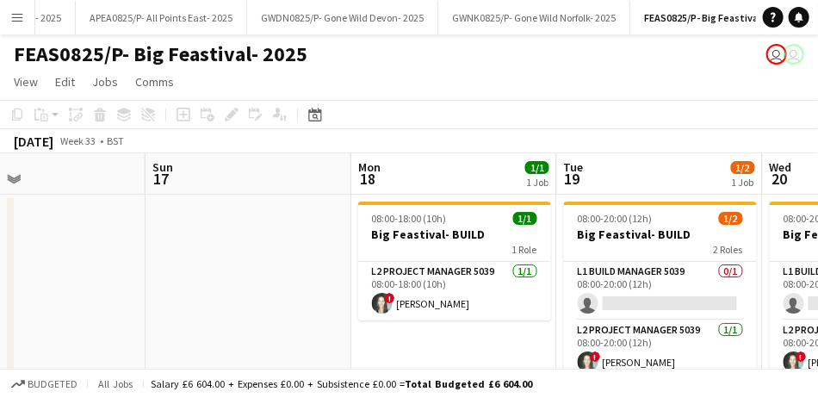
click at [170, 300] on app-date-cell at bounding box center [248, 342] width 206 height 294
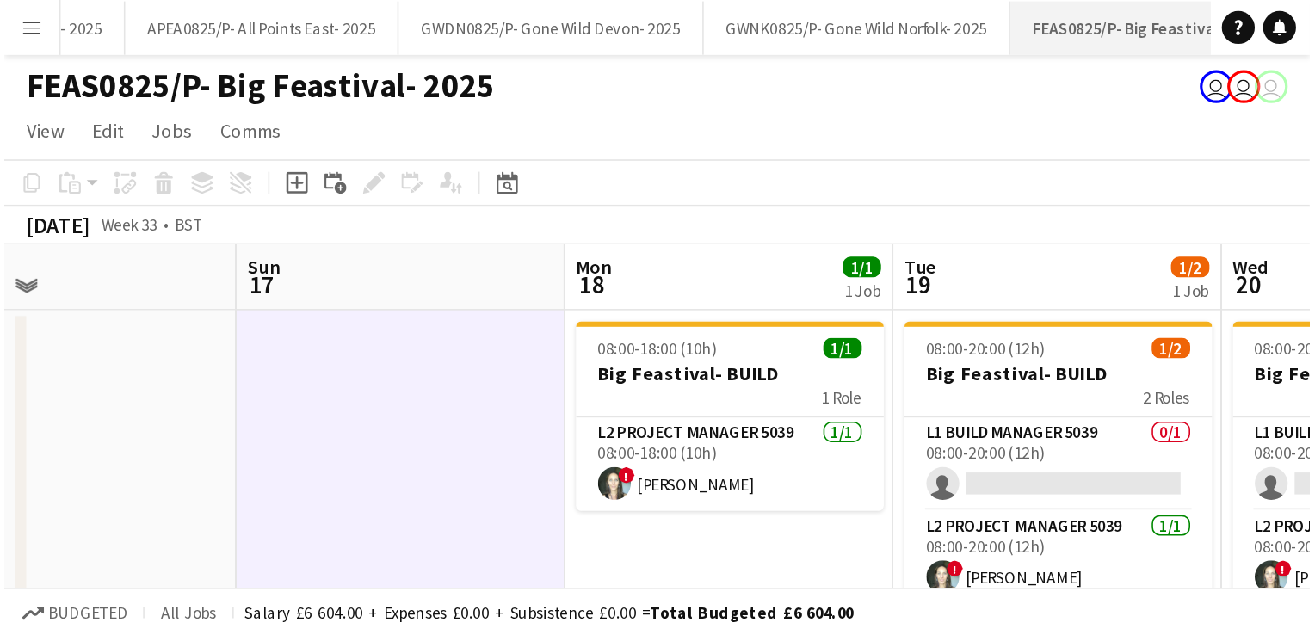
scroll to position [0, 942]
